Goal: Task Accomplishment & Management: Manage account settings

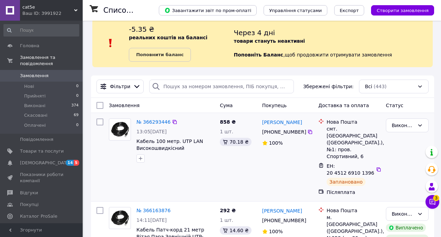
scroll to position [16, 0]
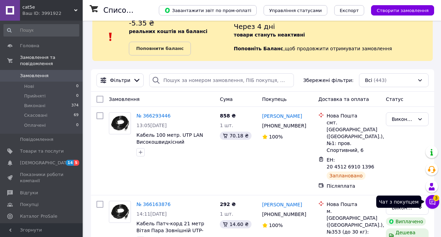
click at [432, 203] on icon at bounding box center [431, 201] width 7 height 7
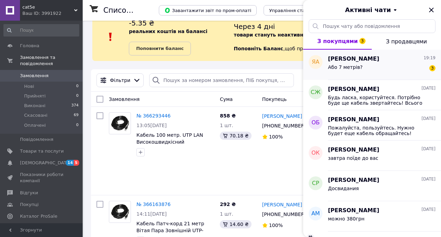
click at [371, 63] on div "Або 7 метрів? 3" at bounding box center [381, 68] width 107 height 11
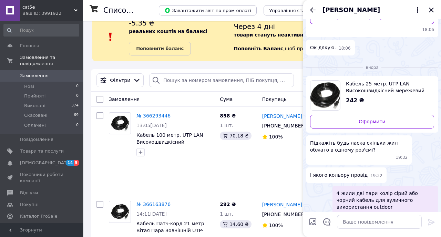
scroll to position [362, 0]
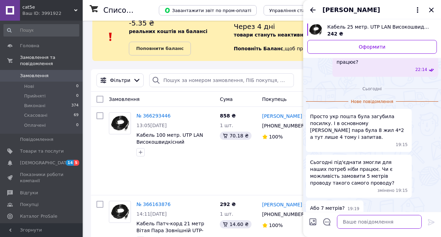
click at [352, 225] on textarea at bounding box center [379, 222] width 85 height 14
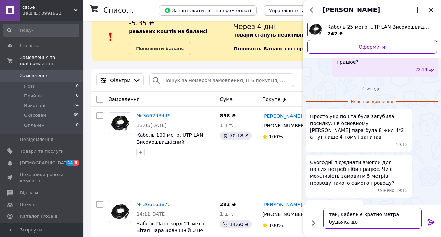
scroll to position [1, 0]
type textarea "так, кабель є кратно метра будьяка довжина"
click at [432, 222] on icon at bounding box center [431, 222] width 8 height 8
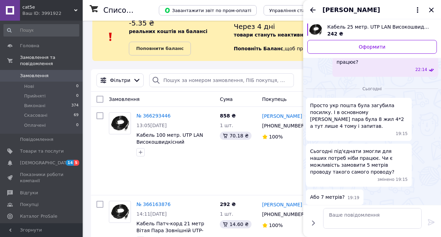
scroll to position [383, 0]
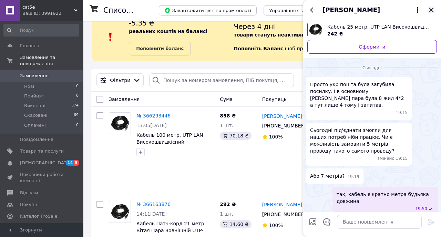
click at [431, 11] on icon "Закрити" at bounding box center [430, 10] width 4 height 4
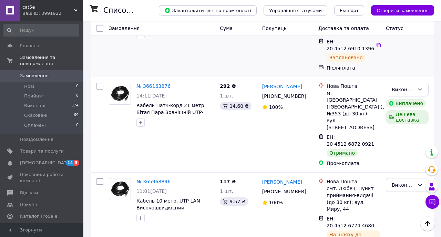
scroll to position [159, 0]
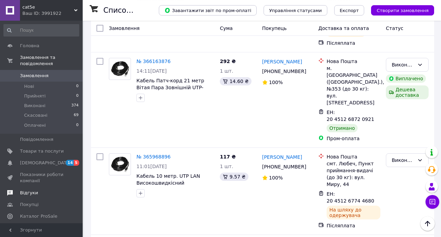
click at [30, 191] on span "Відгуки" at bounding box center [29, 193] width 18 height 6
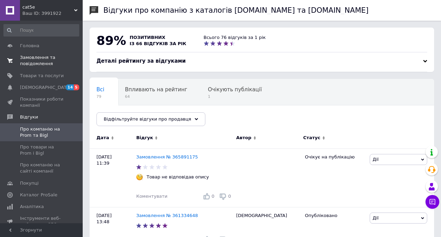
click at [33, 59] on span "Замовлення та повідомлення" at bounding box center [42, 60] width 44 height 12
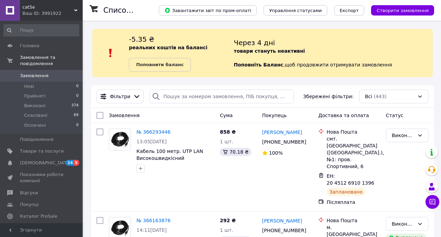
click at [78, 9] on div "cat5e Ваш ID: 3991922" at bounding box center [51, 10] width 63 height 21
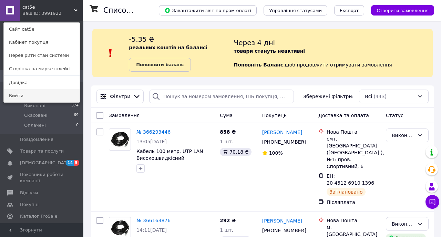
click at [25, 95] on link "Вийти" at bounding box center [42, 95] width 76 height 13
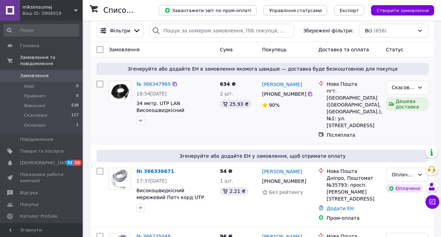
scroll to position [8, 0]
click at [150, 81] on div "№ 366347969" at bounding box center [153, 84] width 35 height 8
click at [151, 85] on link "№ 366347969" at bounding box center [153, 84] width 34 height 6
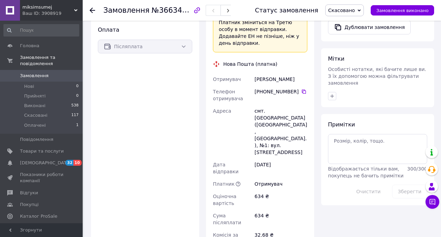
scroll to position [311, 0]
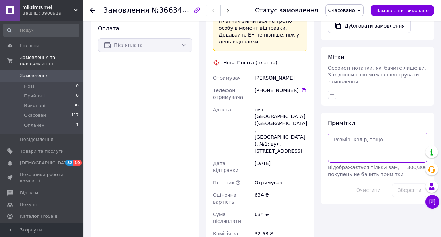
click at [344, 145] on textarea at bounding box center [377, 148] width 99 height 30
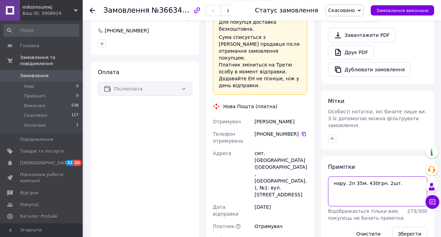
scroll to position [286, 0]
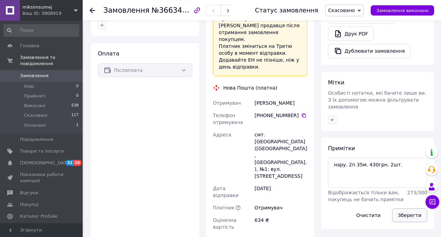
click at [404, 209] on button "Зберегти" at bounding box center [409, 215] width 35 height 14
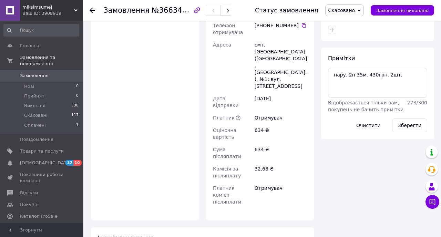
scroll to position [389, 0]
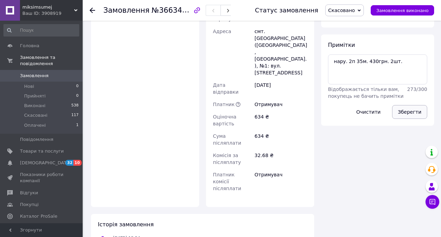
click at [402, 105] on button "Зберегти" at bounding box center [409, 112] width 35 height 14
drag, startPoint x: 367, startPoint y: 57, endPoint x: 364, endPoint y: 83, distance: 25.7
click at [367, 57] on textarea "нару. 2п 35м. 430грн. 2шт." at bounding box center [377, 69] width 99 height 30
type textarea "нару. 2п 35м. по 430грн. 2шт."
click at [390, 34] on div "Примітки нару. 2п 35м. по 430грн. 2шт. Відображається тільки вам, покупець не б…" at bounding box center [377, 79] width 113 height 91
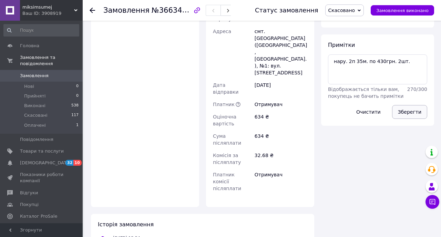
click at [408, 107] on button "Зберегти" at bounding box center [409, 112] width 35 height 14
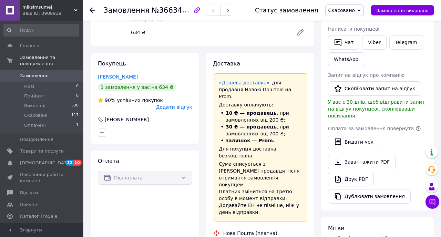
scroll to position [0, 0]
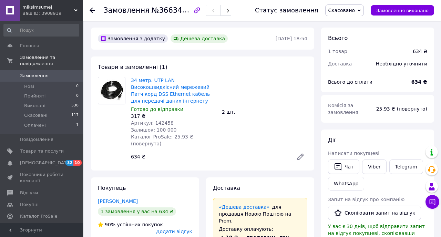
click at [34, 75] on span "Замовлення" at bounding box center [34, 76] width 29 height 6
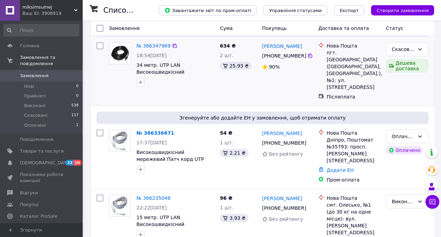
scroll to position [59, 0]
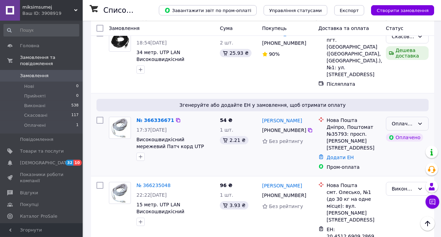
click at [414, 120] on div "Оплачено" at bounding box center [402, 124] width 23 height 8
click at [405, 129] on li "Прийнято" at bounding box center [407, 131] width 42 height 12
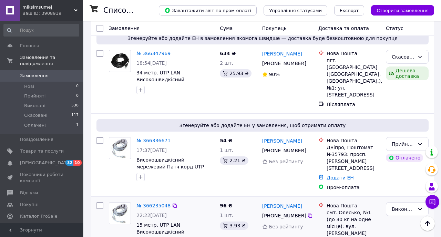
scroll to position [57, 0]
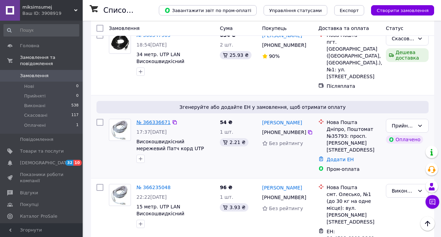
click at [152, 119] on link "№ 366336671" at bounding box center [153, 122] width 34 height 6
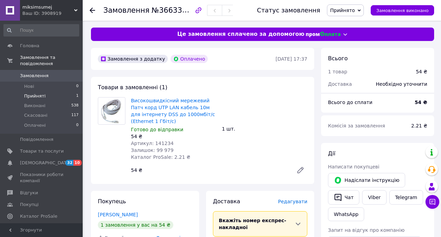
click at [36, 94] on span "Прийняті" at bounding box center [34, 96] width 21 height 6
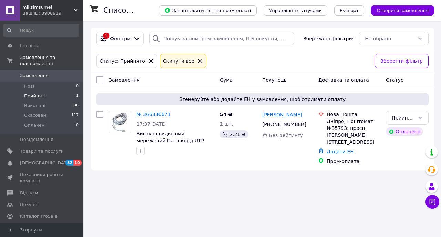
click at [34, 95] on span "Прийняті" at bounding box center [34, 96] width 21 height 6
click at [29, 77] on span "Замовлення" at bounding box center [34, 76] width 29 height 6
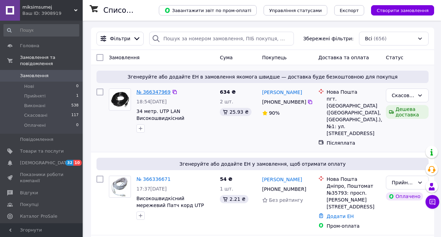
click at [152, 93] on link "№ 366347969" at bounding box center [153, 92] width 34 height 6
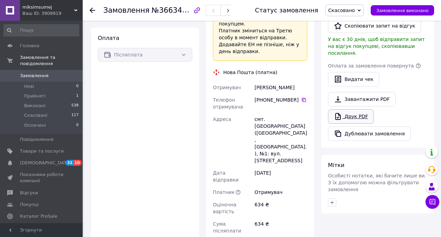
scroll to position [291, 0]
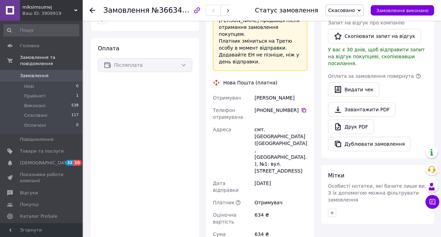
click at [305, 107] on icon at bounding box center [304, 110] width 6 height 6
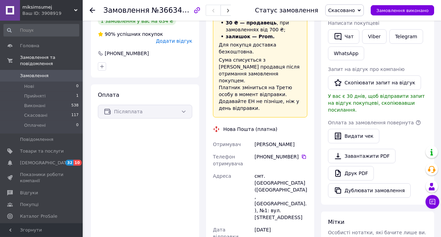
scroll to position [254, 0]
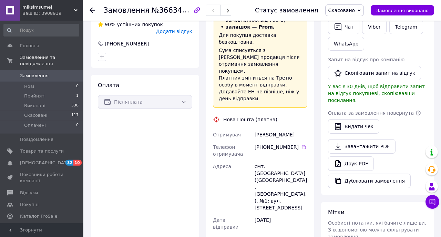
click at [288, 128] on div "[PERSON_NAME]" at bounding box center [280, 134] width 55 height 12
drag, startPoint x: 289, startPoint y: 145, endPoint x: 248, endPoint y: 145, distance: 41.3
click at [248, 145] on div "Отримувач Селюнін Виталик Телефон отримувача +380 66 788 54 69   Адреса смт. За…" at bounding box center [259, 228] width 97 height 201
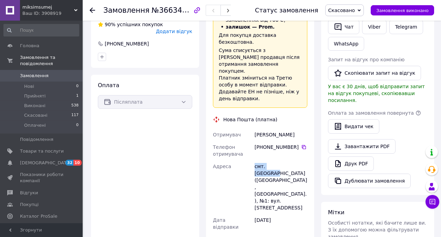
copy div "Адреса смт. Затишшя"
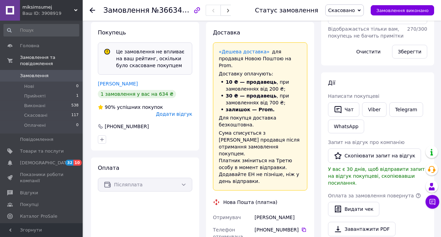
scroll to position [0, 0]
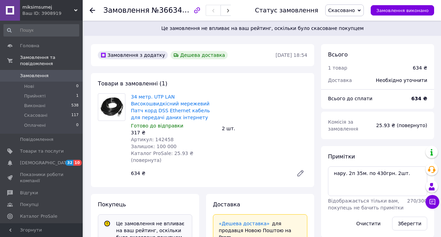
click at [44, 78] on span "Замовлення" at bounding box center [34, 76] width 29 height 6
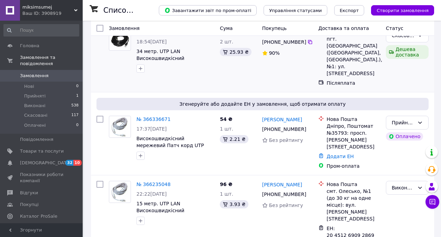
scroll to position [61, 0]
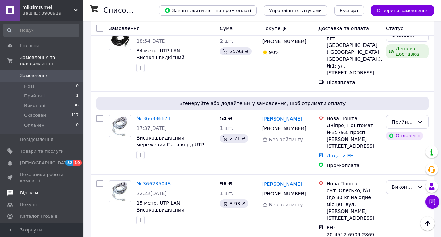
click at [37, 191] on span "Відгуки" at bounding box center [42, 193] width 44 height 6
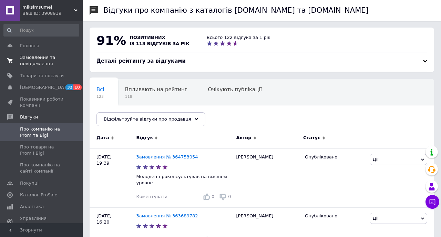
click at [38, 63] on span "Замовлення та повідомлення" at bounding box center [42, 60] width 44 height 12
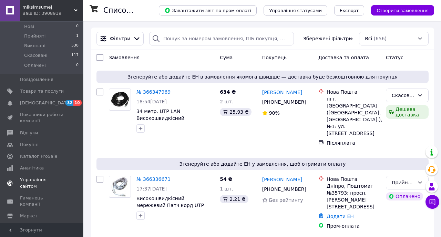
scroll to position [64, 0]
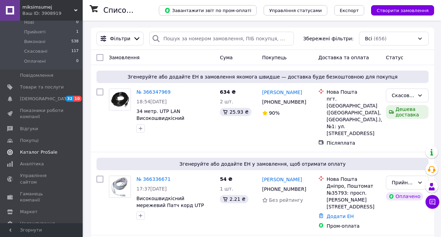
click at [38, 153] on span "Каталог ProSale" at bounding box center [38, 152] width 37 height 6
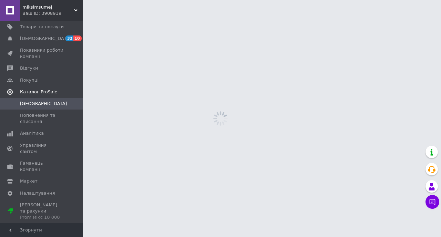
scroll to position [30, 0]
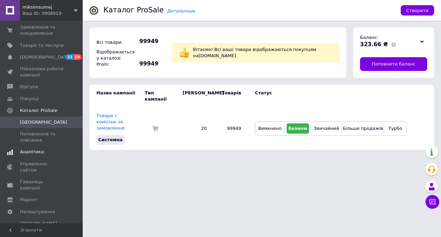
click at [35, 156] on link "Аналітика" at bounding box center [41, 152] width 83 height 12
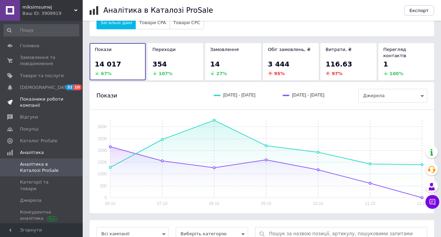
click at [32, 102] on span "Показники роботи компанії" at bounding box center [42, 102] width 44 height 12
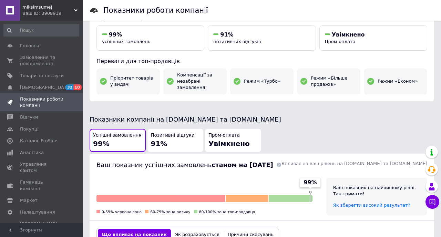
scroll to position [38, 0]
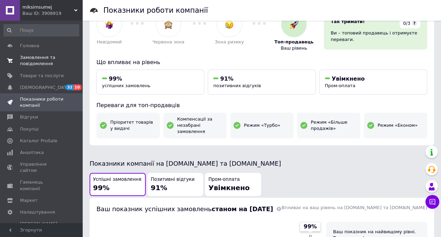
click at [33, 61] on span "Замовлення та повідомлення" at bounding box center [42, 60] width 44 height 12
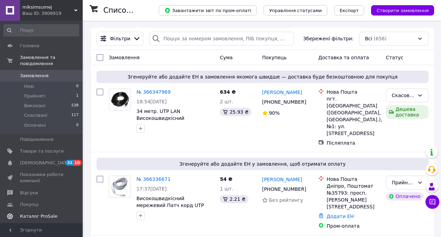
click at [38, 217] on span "Каталог ProSale" at bounding box center [38, 216] width 37 height 6
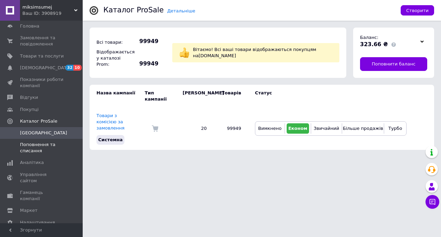
scroll to position [30, 0]
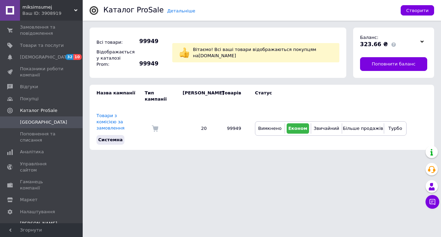
click at [34, 220] on span "Тарифи та рахунки Prom мікс 10 000" at bounding box center [42, 229] width 44 height 19
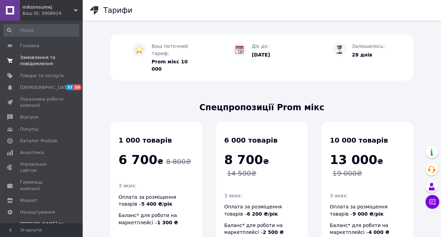
click at [38, 62] on span "Замовлення та повідомлення" at bounding box center [42, 60] width 44 height 12
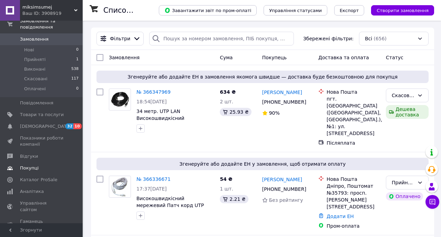
scroll to position [38, 0]
click at [32, 156] on span "Відгуки" at bounding box center [29, 155] width 18 height 6
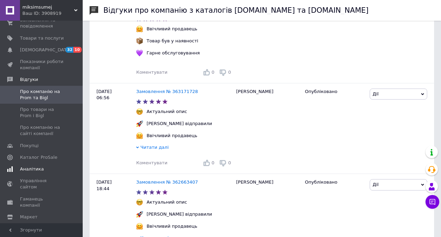
scroll to position [55, 0]
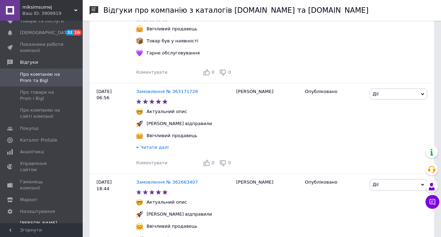
click at [41, 220] on span "Тарифи та рахунки Prom мікс 10 000" at bounding box center [42, 229] width 44 height 19
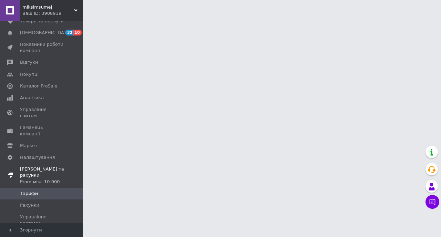
scroll to position [36, 0]
